Goal: Task Accomplishment & Management: Manage account settings

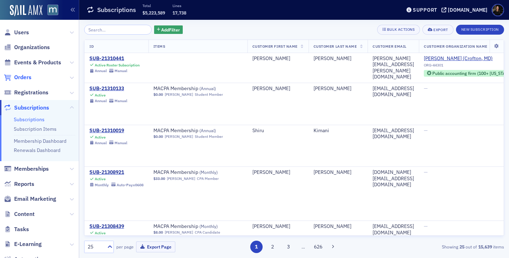
click at [24, 76] on span "Orders" at bounding box center [22, 78] width 17 height 8
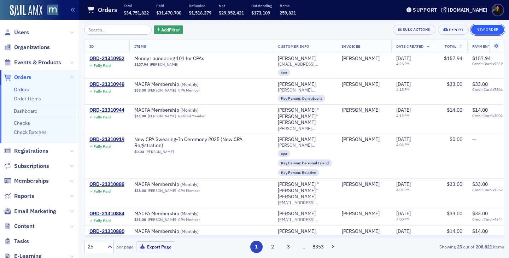
click at [476, 33] on button "New Order" at bounding box center [487, 30] width 33 height 10
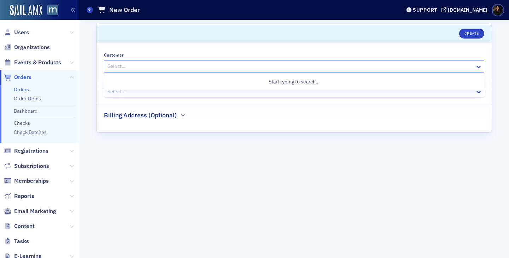
click at [168, 69] on div at bounding box center [291, 66] width 368 height 9
type input "[PERSON_NAME]"
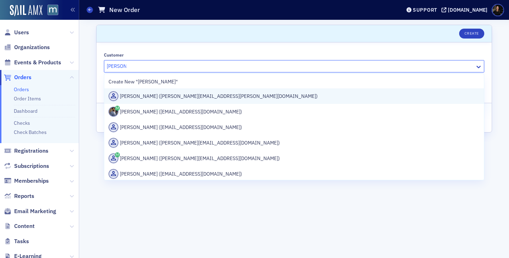
click at [147, 98] on div "[PERSON_NAME] ([PERSON_NAME][EMAIL_ADDRESS][PERSON_NAME][DOMAIN_NAME])" at bounding box center [294, 96] width 371 height 10
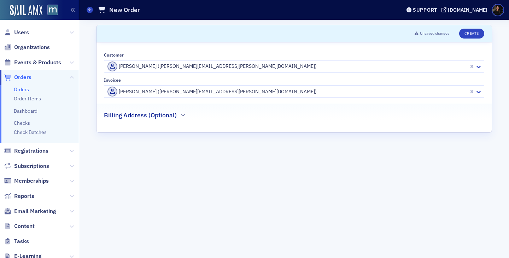
click at [217, 59] on div "Customer [PERSON_NAME] ([PERSON_NAME][EMAIL_ADDRESS][PERSON_NAME][DOMAIN_NAME])" at bounding box center [294, 62] width 381 height 20
click at [217, 63] on div at bounding box center [287, 66] width 361 height 9
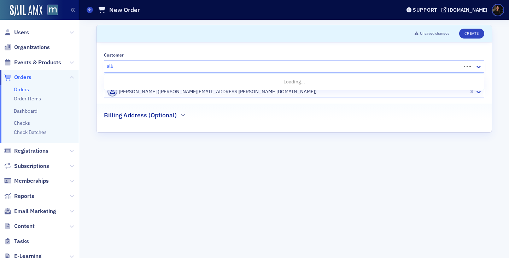
type input "[PERSON_NAME]"
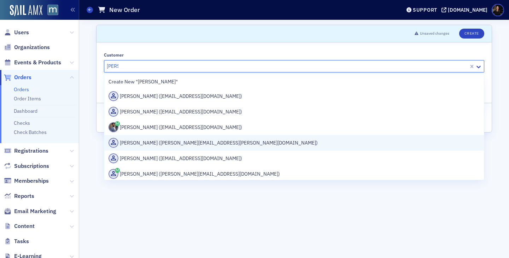
click at [184, 135] on div "[PERSON_NAME] ([PERSON_NAME][EMAIL_ADDRESS][PERSON_NAME][DOMAIN_NAME])" at bounding box center [294, 143] width 380 height 16
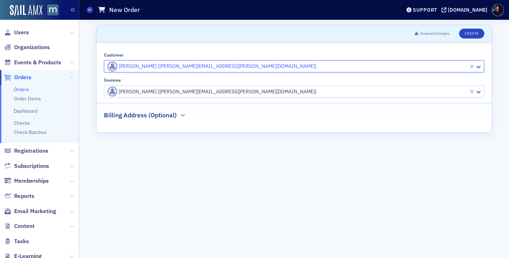
click at [179, 94] on div at bounding box center [287, 91] width 361 height 9
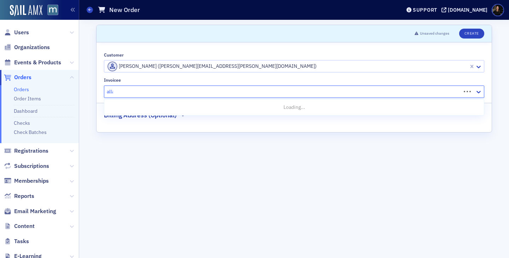
type input "[PERSON_NAME]"
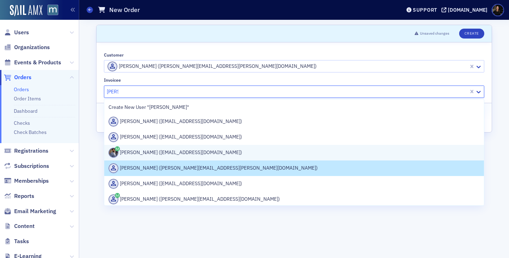
click at [162, 152] on div "[PERSON_NAME] ([EMAIL_ADDRESS][DOMAIN_NAME])" at bounding box center [294, 153] width 371 height 10
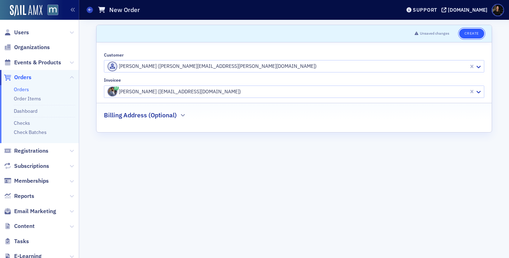
click at [478, 33] on button "Create" at bounding box center [471, 34] width 25 height 10
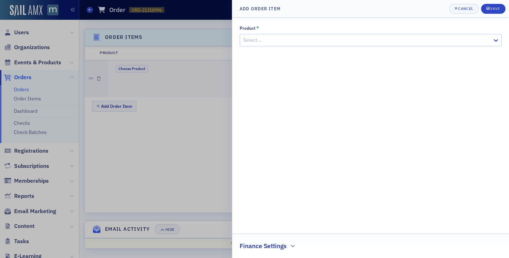
scroll to position [231, 0]
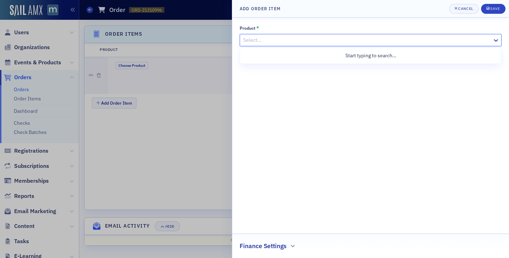
click at [394, 44] on div at bounding box center [367, 40] width 249 height 9
type input "emerging"
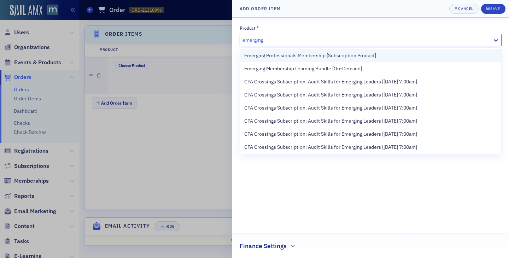
click at [314, 53] on span "Emerging Professionals Membership [Subscription Product]" at bounding box center [310, 55] width 132 height 7
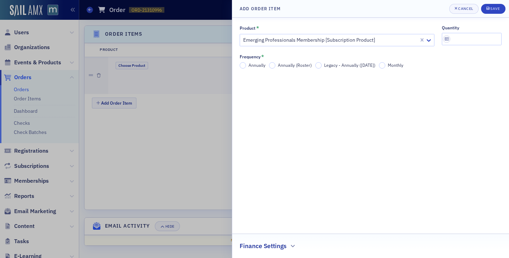
click at [247, 64] on label "Annually" at bounding box center [253, 65] width 26 height 6
click at [246, 64] on input "Annually" at bounding box center [243, 65] width 6 height 6
click at [455, 38] on input "quantity" at bounding box center [472, 39] width 60 height 12
type input "4"
click at [487, 9] on icon "submit" at bounding box center [488, 8] width 3 height 3
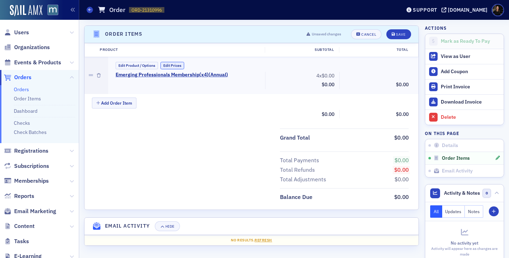
click at [178, 63] on button "Edit Prices" at bounding box center [173, 65] width 24 height 7
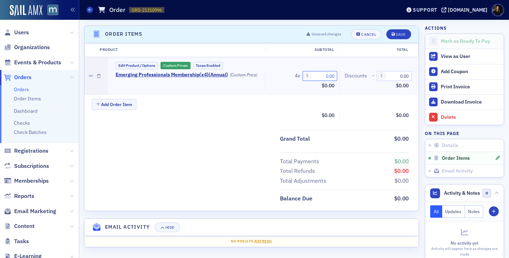
drag, startPoint x: 323, startPoint y: 74, endPoint x: 404, endPoint y: 71, distance: 81.0
click at [404, 73] on div "Emerging Professionals Membership (x 4 ) ( Annual ) (Custom Price) 4 x 0.00 Sub…" at bounding box center [262, 81] width 303 height 19
type input "195.00"
click at [387, 29] on button "Save" at bounding box center [399, 34] width 24 height 10
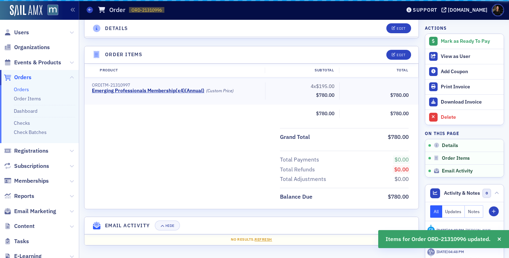
scroll to position [210, 0]
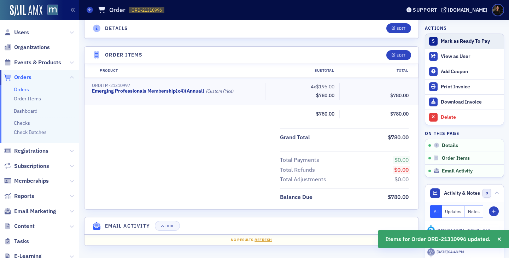
click at [476, 42] on div "Mark as Ready To Pay" at bounding box center [470, 41] width 59 height 6
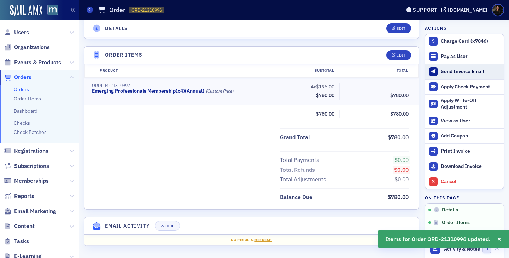
click at [451, 70] on div "Send Invoice Email" at bounding box center [470, 72] width 59 height 6
